Goal: Task Accomplishment & Management: Complete application form

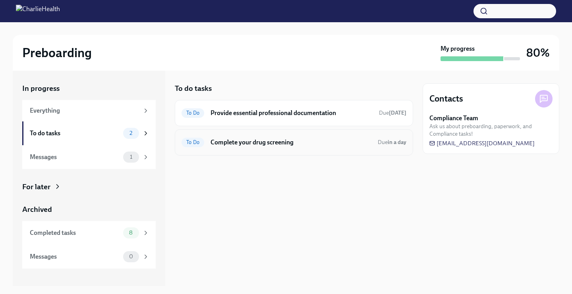
click at [228, 148] on div "To Do Complete your drug screening Due in a day" at bounding box center [294, 142] width 225 height 13
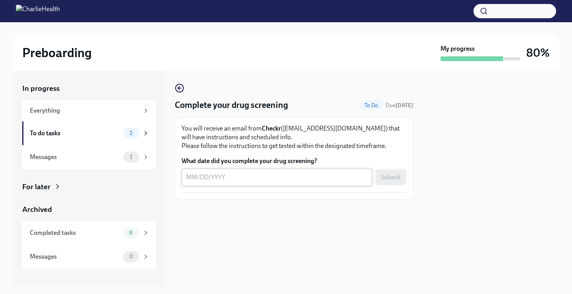
click at [222, 179] on textarea "What date did you complete your drug screening?" at bounding box center [276, 178] width 181 height 10
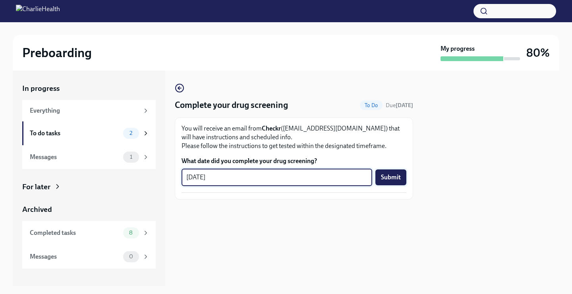
type textarea "[DATE]"
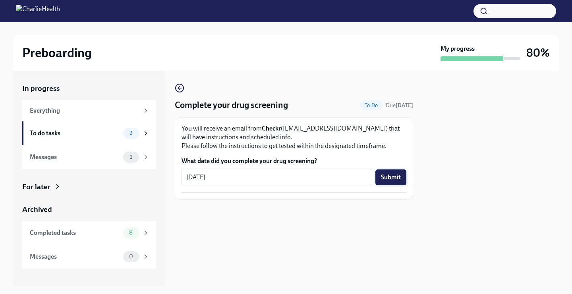
click at [397, 181] on span "Submit" at bounding box center [391, 178] width 20 height 8
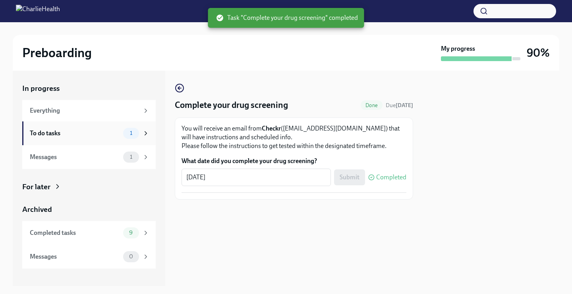
click at [95, 134] on div "To do tasks" at bounding box center [75, 133] width 90 height 9
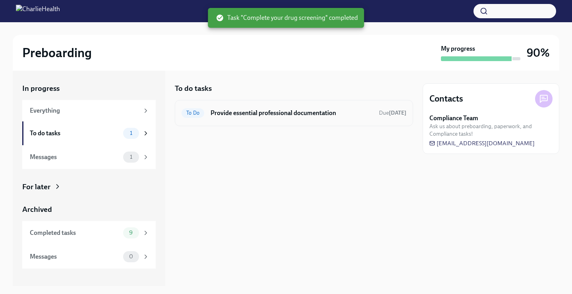
click at [278, 117] on div "To Do Provide essential professional documentation Due [DATE]" at bounding box center [294, 113] width 225 height 13
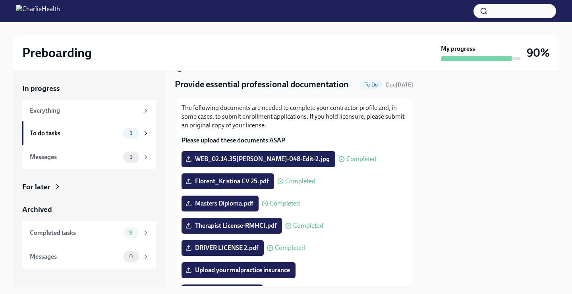
scroll to position [11, 0]
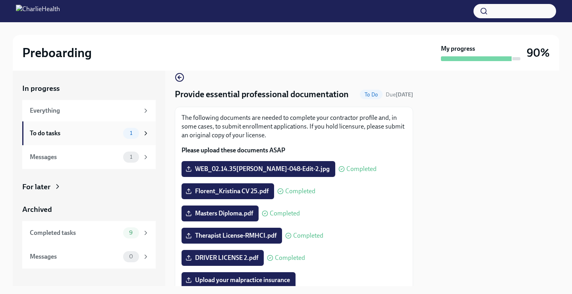
click at [88, 128] on div "To do tasks 1" at bounding box center [90, 133] width 120 height 11
